Goal: Task Accomplishment & Management: Manage account settings

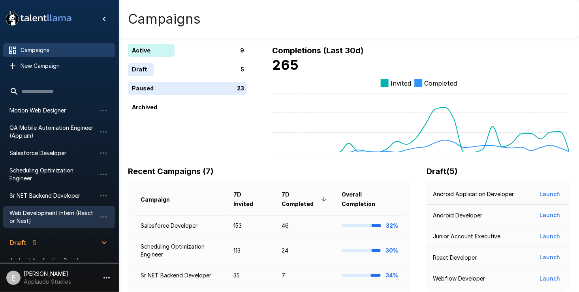
scroll to position [39, 0]
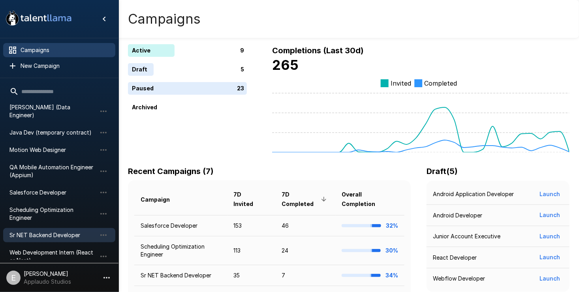
click at [40, 228] on div "Sr NET Backend Developer" at bounding box center [59, 235] width 112 height 14
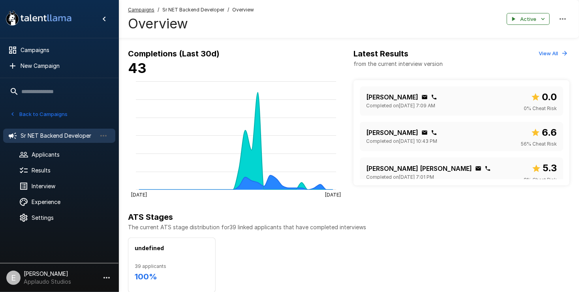
scroll to position [237, 0]
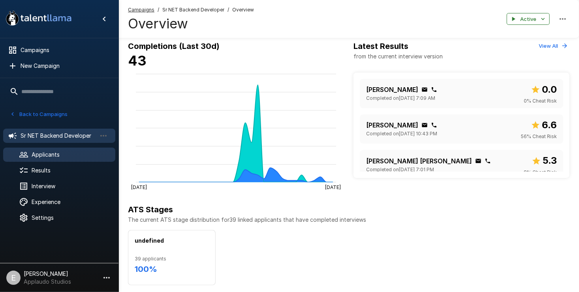
click at [62, 152] on span "Applicants" at bounding box center [70, 155] width 77 height 8
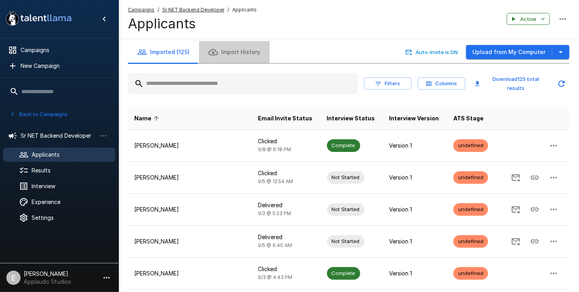
click at [230, 51] on button "Import History" at bounding box center [234, 52] width 71 height 22
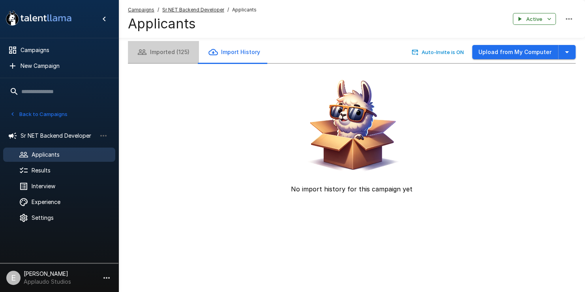
click at [184, 52] on button "Imported (125)" at bounding box center [163, 52] width 71 height 22
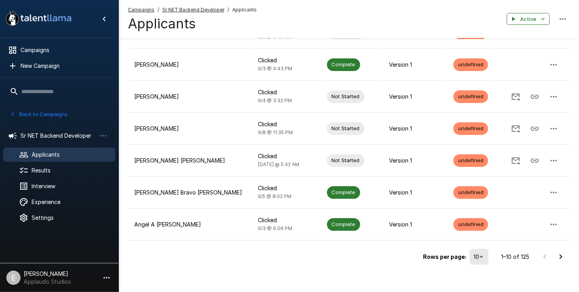
scroll to position [214, 0]
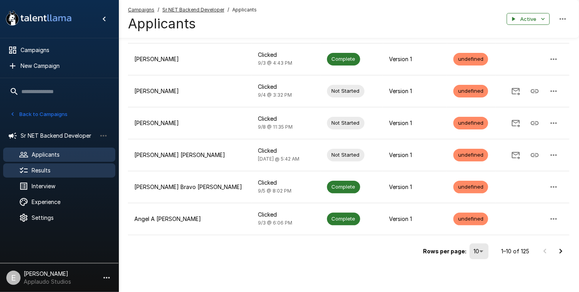
click at [62, 166] on div "Results" at bounding box center [59, 170] width 112 height 14
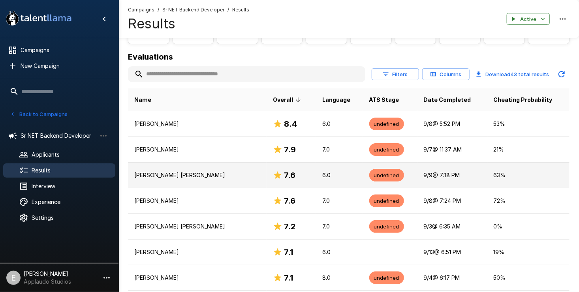
scroll to position [118, 0]
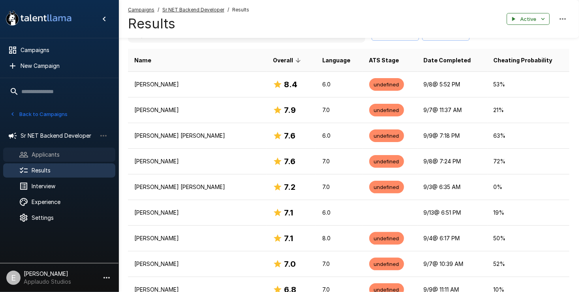
click at [51, 152] on span "Applicants" at bounding box center [70, 155] width 77 height 8
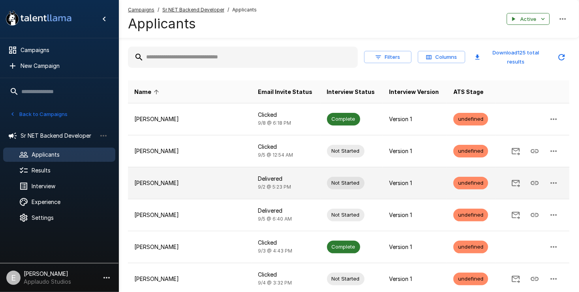
scroll to position [39, 0]
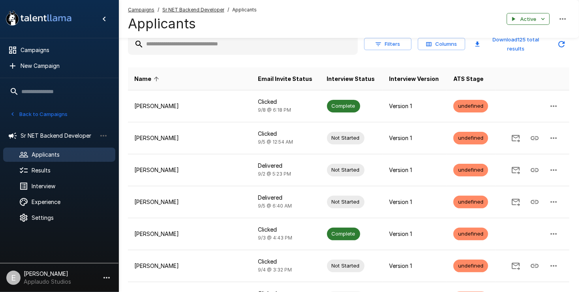
click at [219, 53] on div at bounding box center [243, 44] width 230 height 21
click at [193, 49] on input "text" at bounding box center [243, 44] width 230 height 14
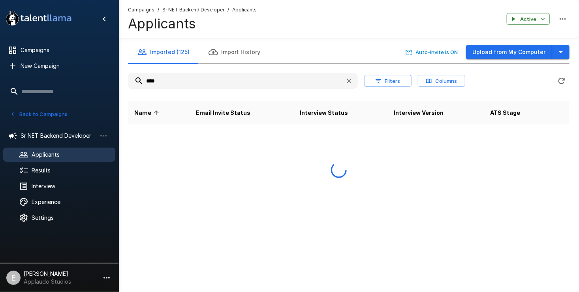
scroll to position [0, 0]
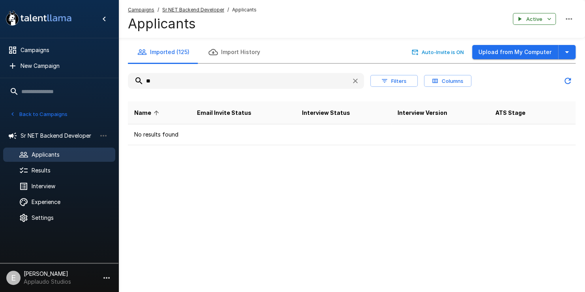
type input "*"
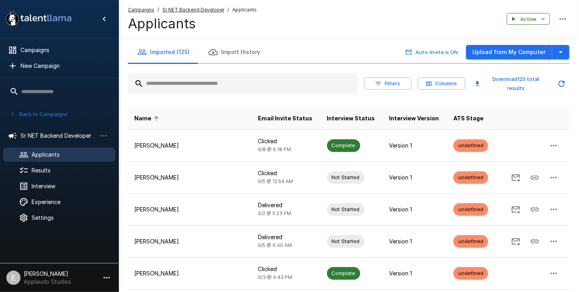
click at [34, 113] on button "Back to Campaigns" at bounding box center [39, 114] width 62 height 12
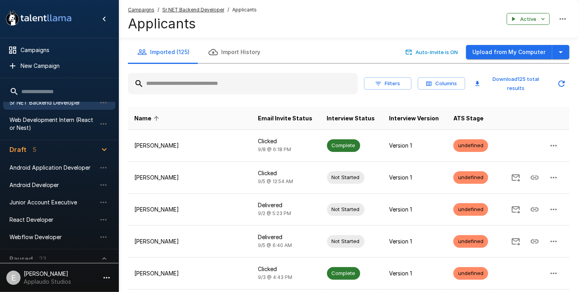
scroll to position [54, 0]
